Goal: Task Accomplishment & Management: Use online tool/utility

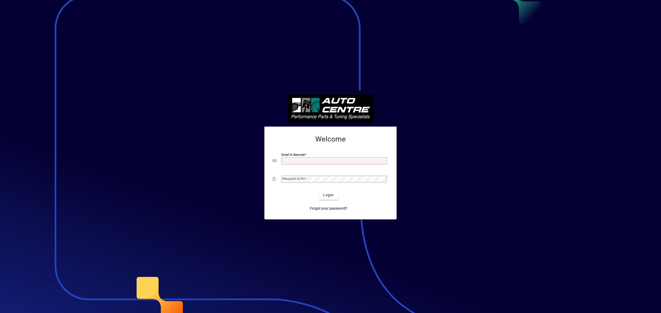
click at [286, 160] on input "Email or Barcode" at bounding box center [334, 161] width 104 height 4
type input "**********"
click at [299, 178] on mat-label "Password or Pin" at bounding box center [293, 179] width 22 height 4
click at [319, 191] on button "Login" at bounding box center [328, 195] width 19 height 9
